Goal: Task Accomplishment & Management: Complete application form

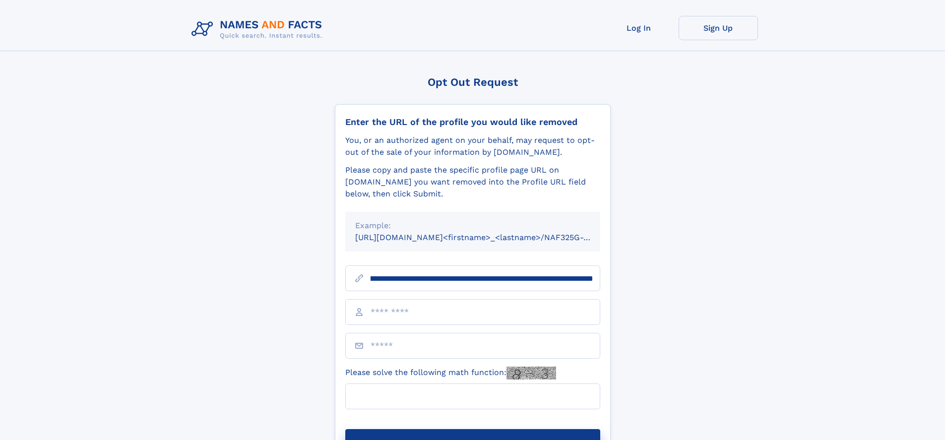
scroll to position [0, 102]
type input "**********"
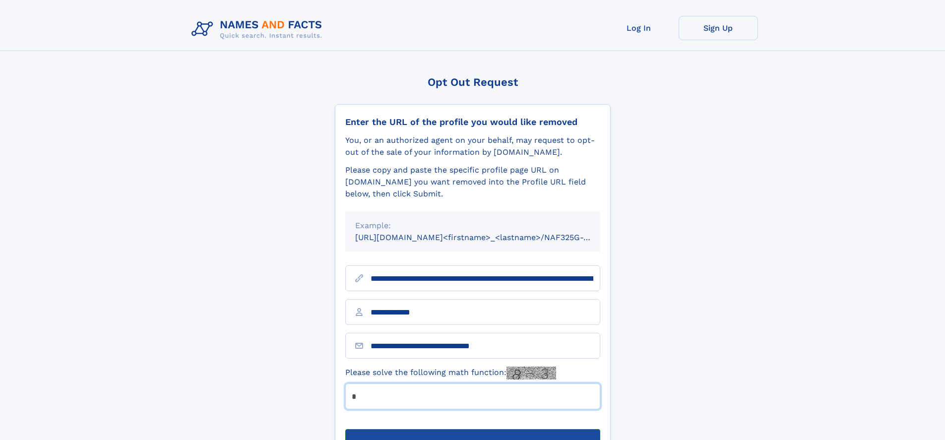
type input "*"
click at [472, 429] on button "Submit Opt Out Request" at bounding box center [472, 445] width 255 height 32
